Goal: Use online tool/utility

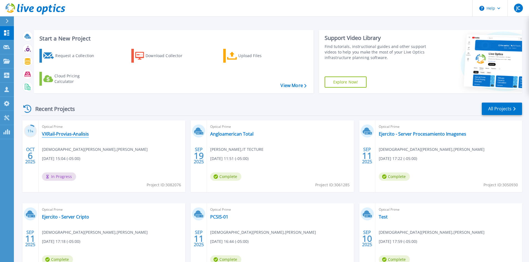
click at [79, 135] on link "VXRail-Provias-Analisis" at bounding box center [65, 134] width 47 height 6
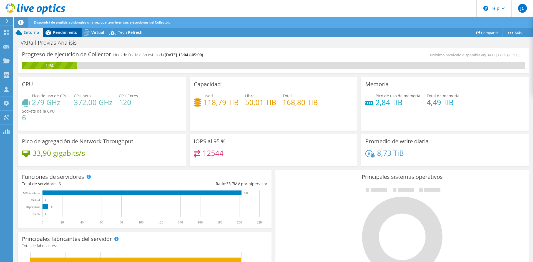
click at [62, 31] on span "Rendimiento" at bounding box center [65, 32] width 24 height 5
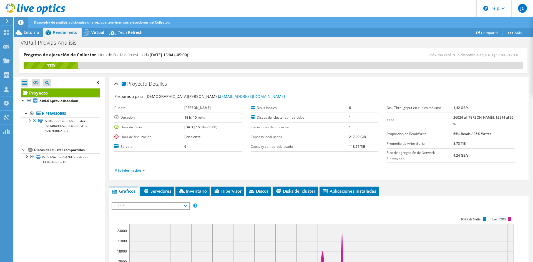
click at [144, 171] on link "Más información" at bounding box center [129, 170] width 31 height 5
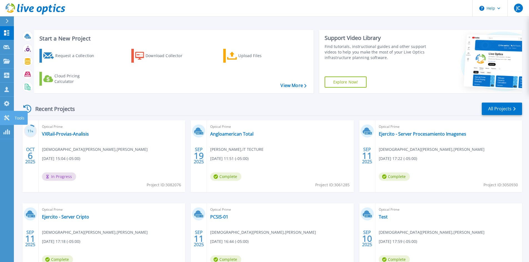
click at [2, 120] on link "Tools Tools" at bounding box center [7, 118] width 14 height 14
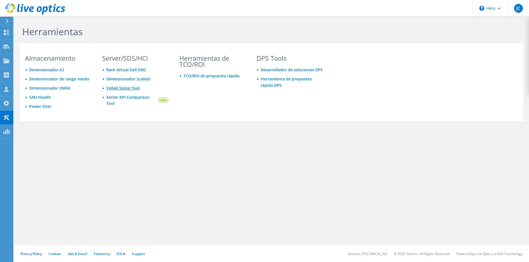
click at [138, 87] on link "VxRail Sizing Tool" at bounding box center [122, 87] width 33 height 5
click at [114, 88] on link "VxRail Sizing Tool" at bounding box center [122, 87] width 33 height 5
